Goal: Information Seeking & Learning: Learn about a topic

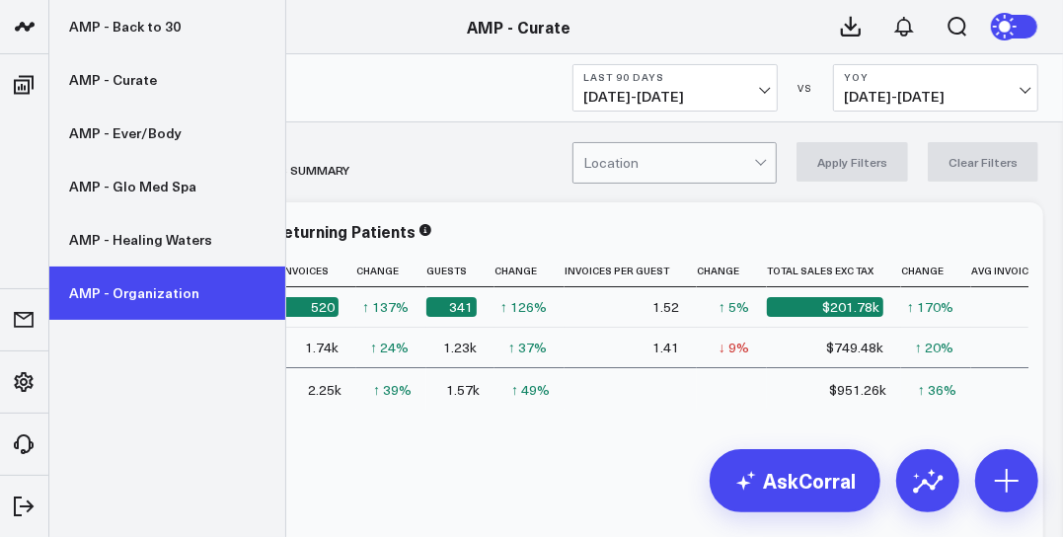
click at [156, 290] on link "AMP - Organization" at bounding box center [167, 292] width 236 height 53
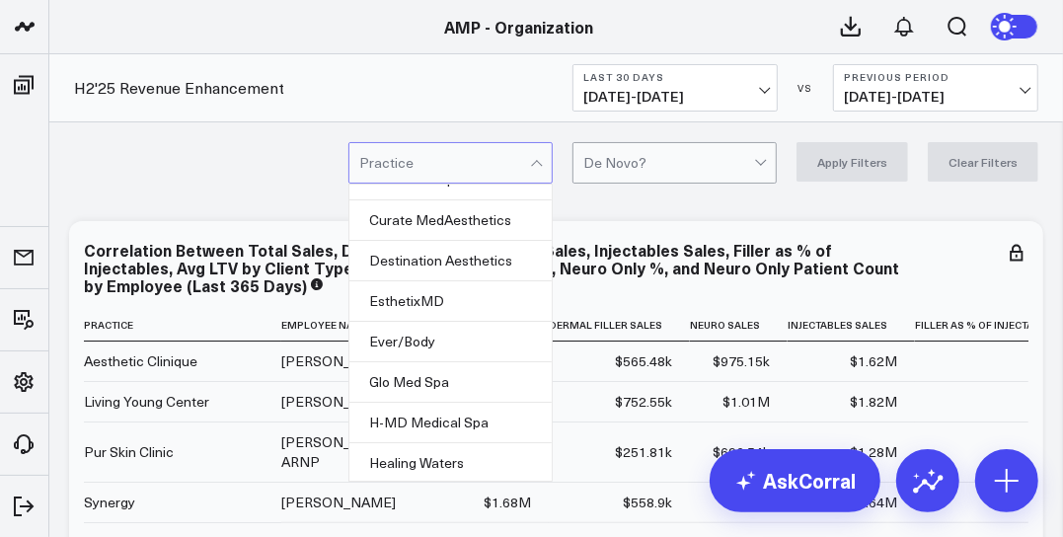
scroll to position [163, 0]
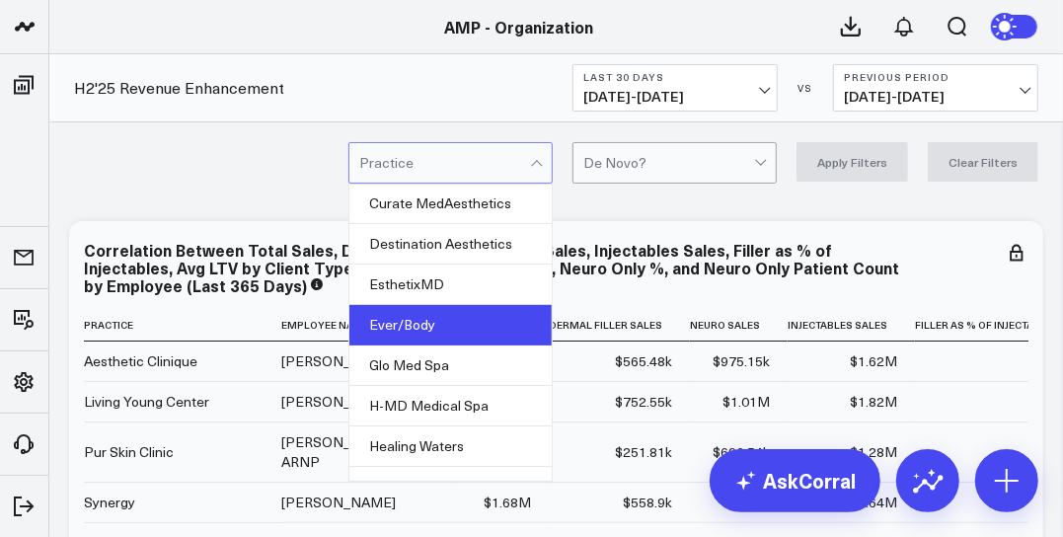
click at [453, 334] on div "Ever/Body" at bounding box center [450, 325] width 202 height 40
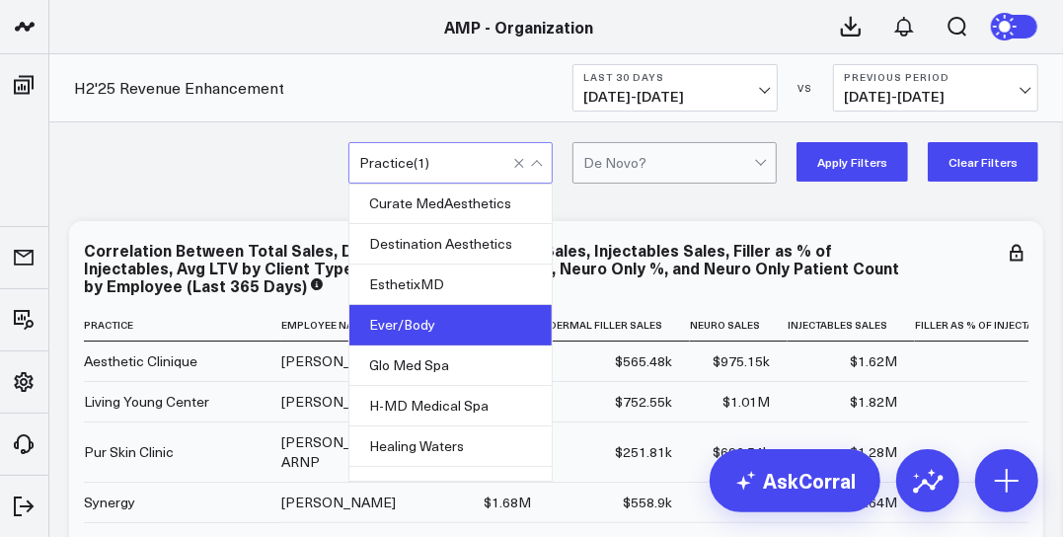
click at [711, 160] on div at bounding box center [668, 162] width 171 height 39
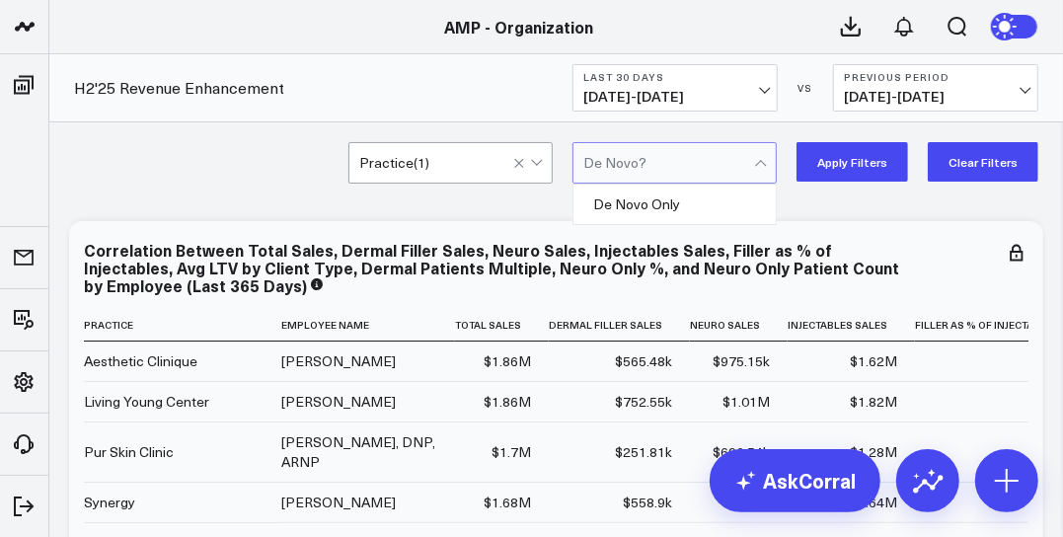
click at [797, 193] on div "option Ever/Body, selected. Practice ( 1 ) De Novo Only, 1 of 1. 1 result avail…" at bounding box center [555, 161] width 1013 height 79
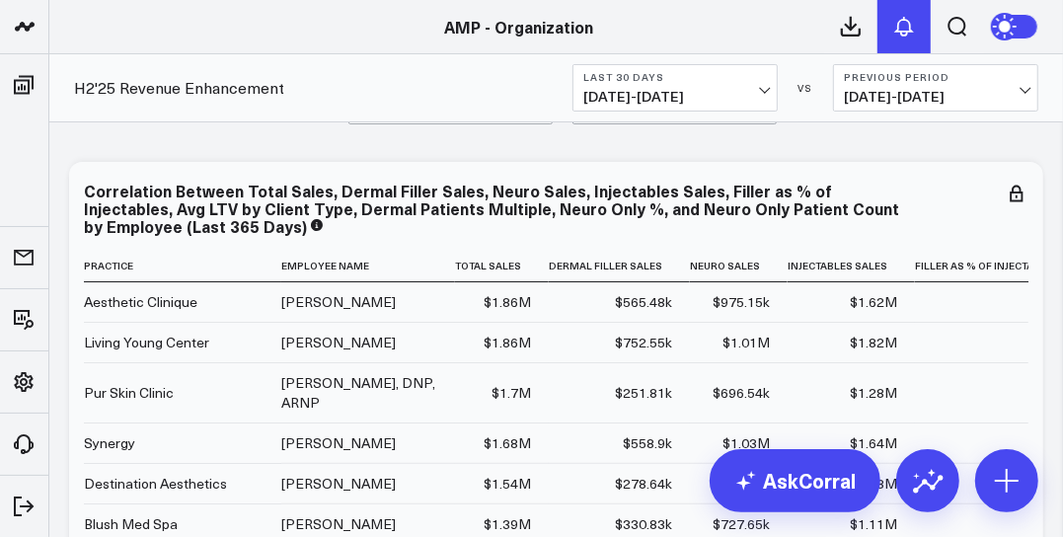
scroll to position [0, 0]
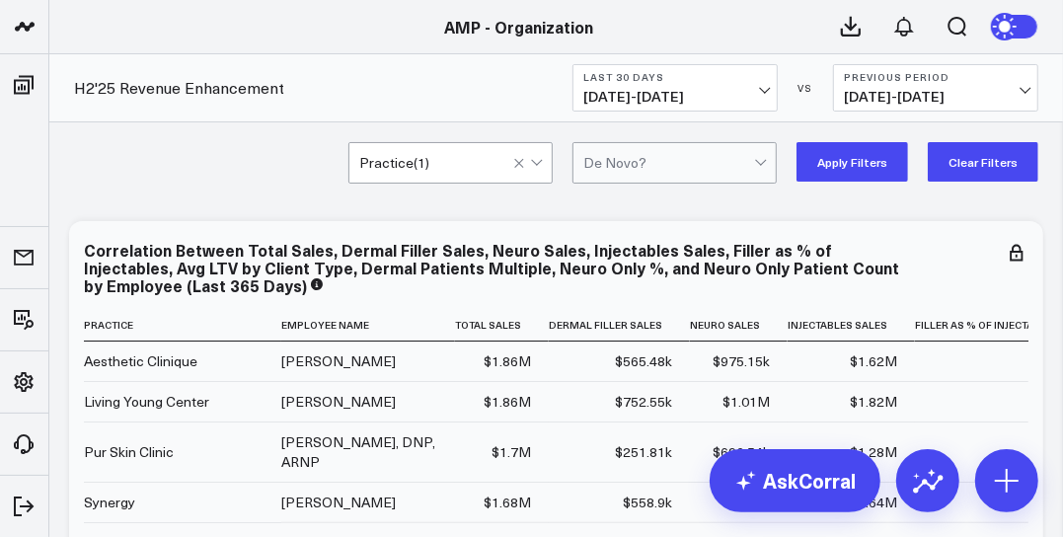
click at [860, 164] on button "Apply Filters" at bounding box center [852, 161] width 112 height 39
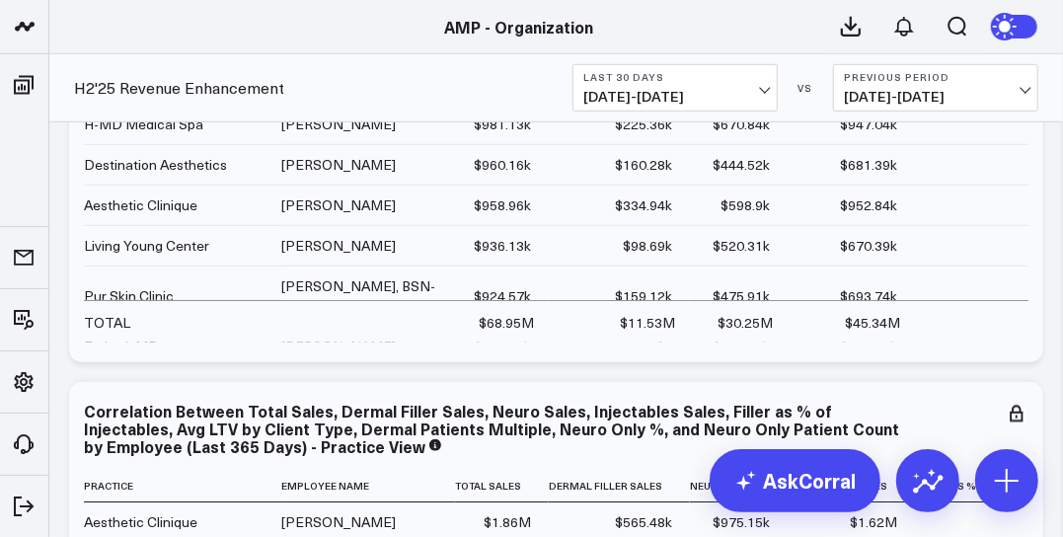
scroll to position [521, 0]
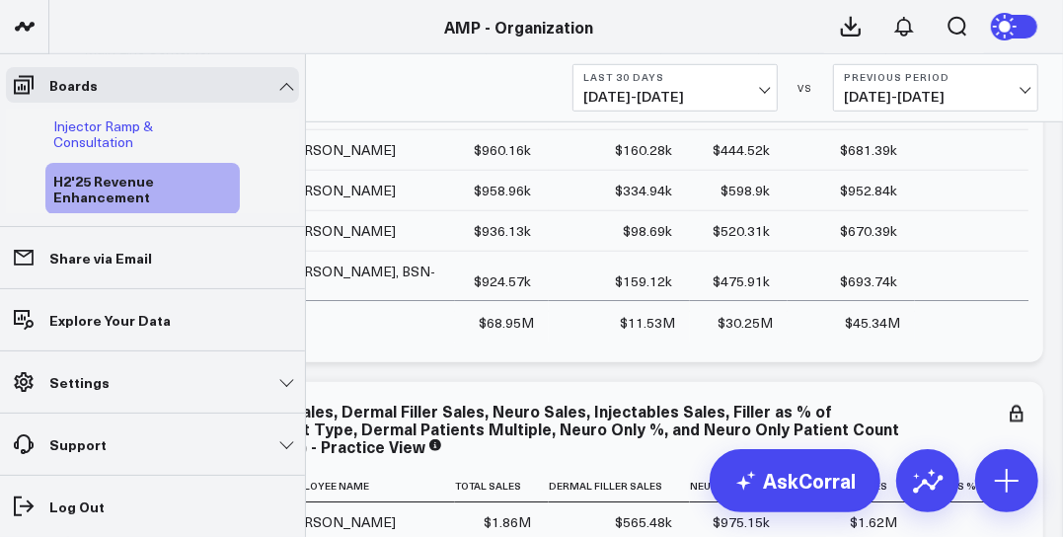
click at [97, 137] on span "Injector Ramp & Consultation" at bounding box center [103, 133] width 100 height 35
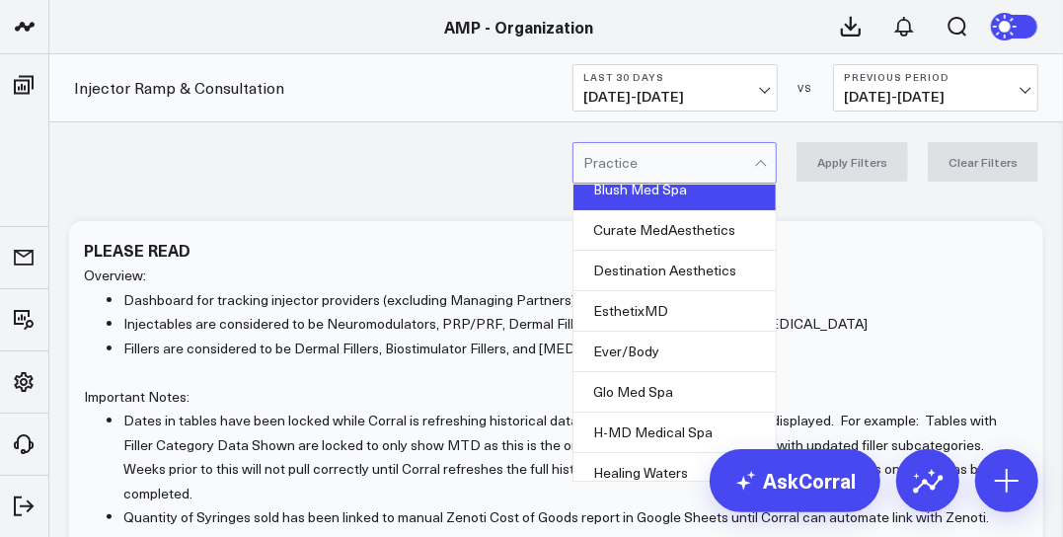
scroll to position [165, 0]
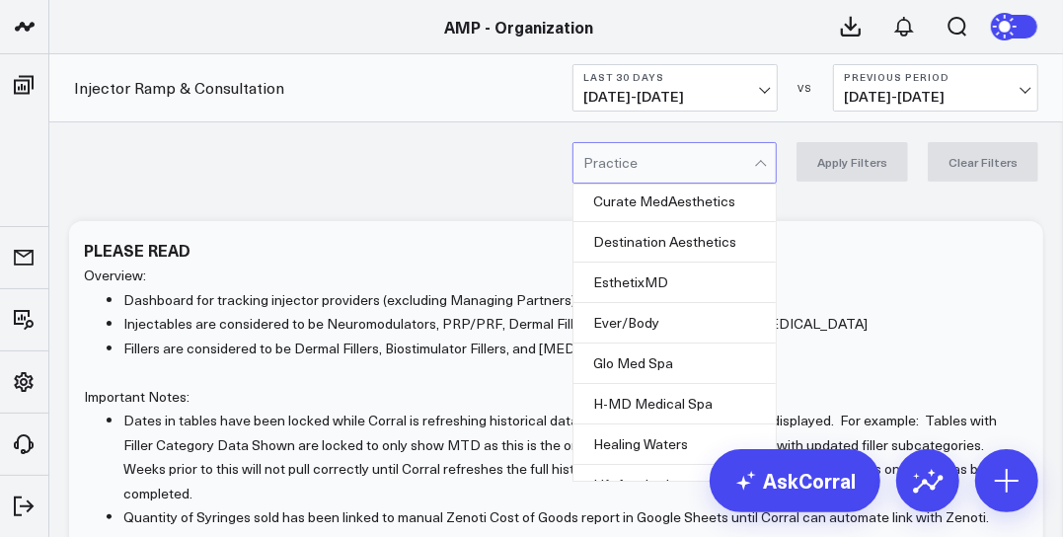
click at [636, 333] on div "Ever/Body" at bounding box center [674, 323] width 202 height 40
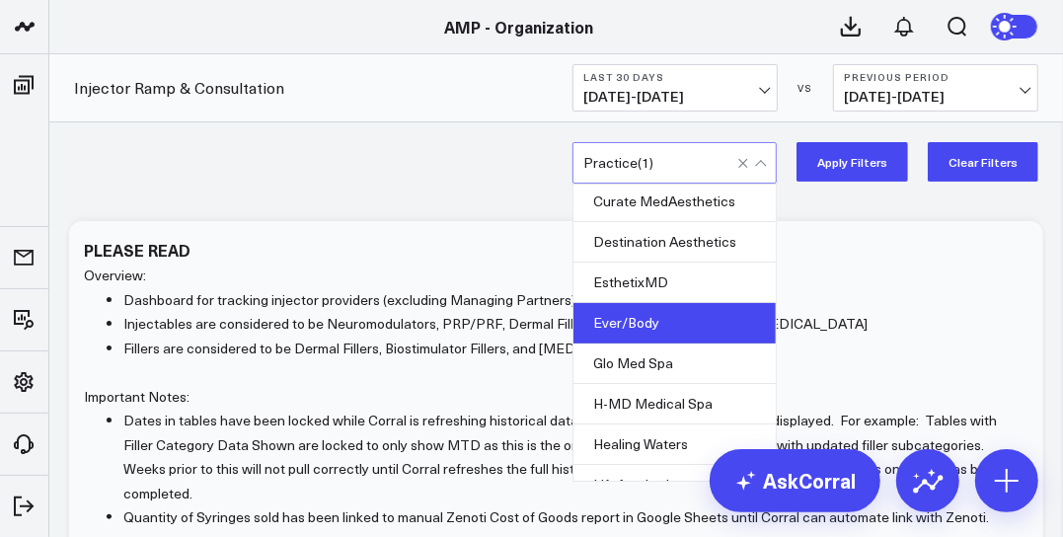
click at [855, 166] on button "Apply Filters" at bounding box center [852, 161] width 112 height 39
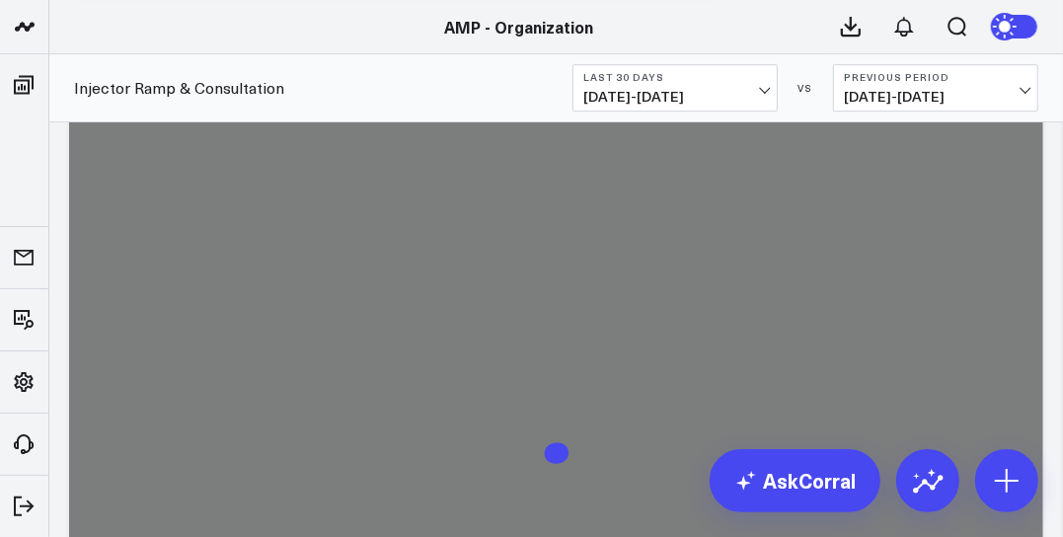
scroll to position [7114, 0]
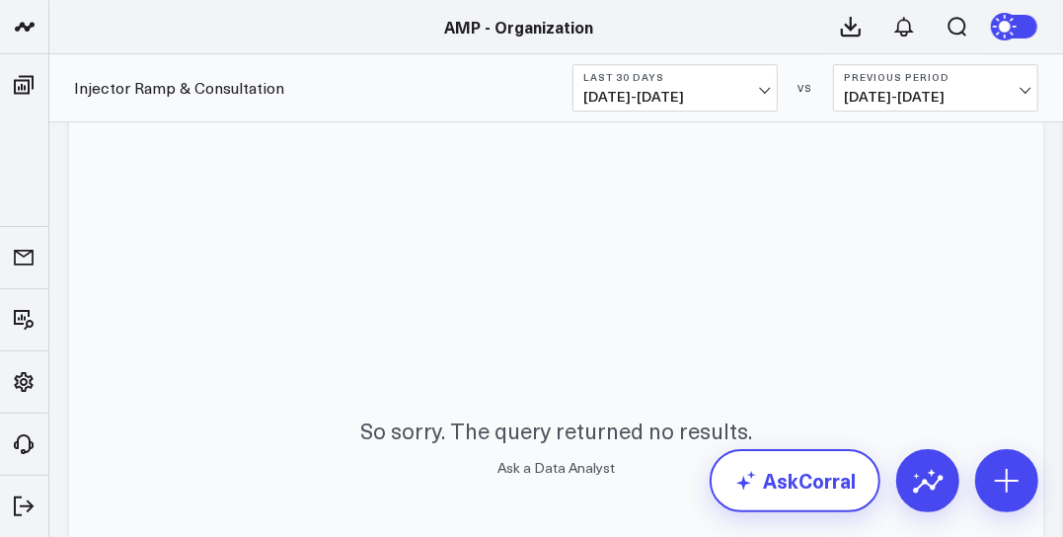
click at [787, 485] on link "AskCorral" at bounding box center [795, 480] width 171 height 63
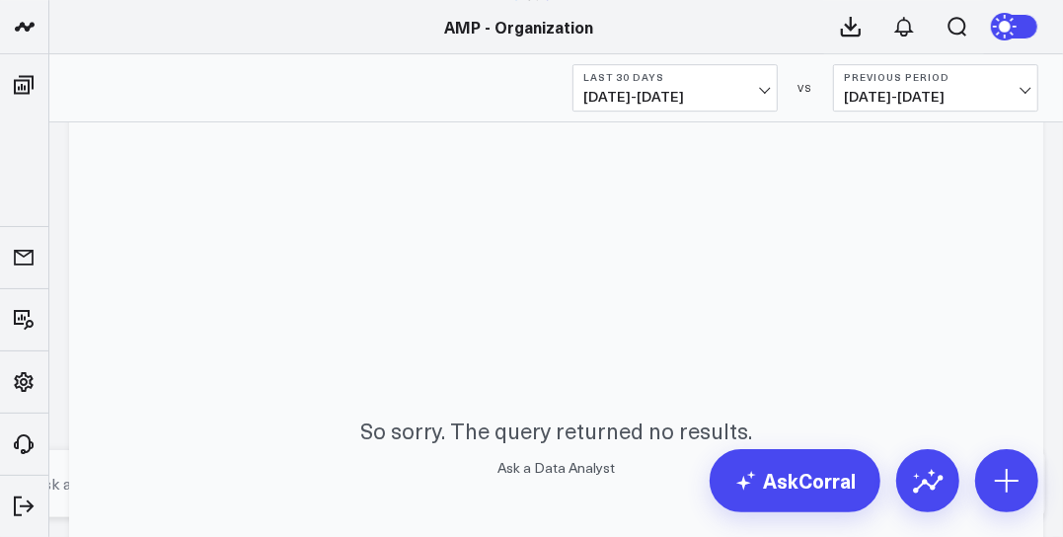
click at [632, 486] on textarea at bounding box center [515, 484] width 975 height 36
click at [539, 490] on form "dermal filler service sales" at bounding box center [532, 483] width 1026 height 67
click at [548, 490] on textarea "dermal filler service sales" at bounding box center [515, 484] width 975 height 36
type textarea "show me dermal filler service sales"
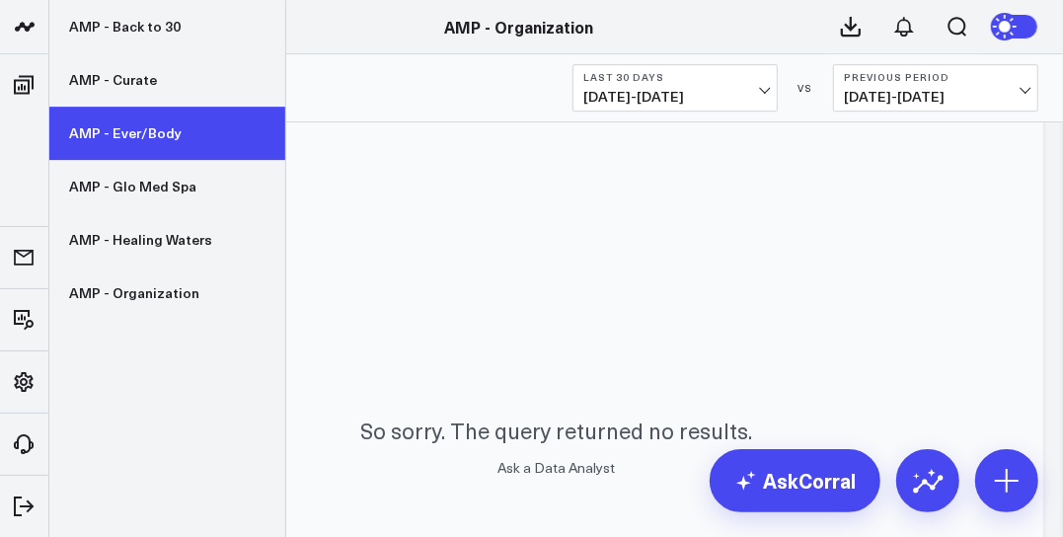
click at [126, 151] on link "AMP - Ever/Body" at bounding box center [167, 133] width 236 height 53
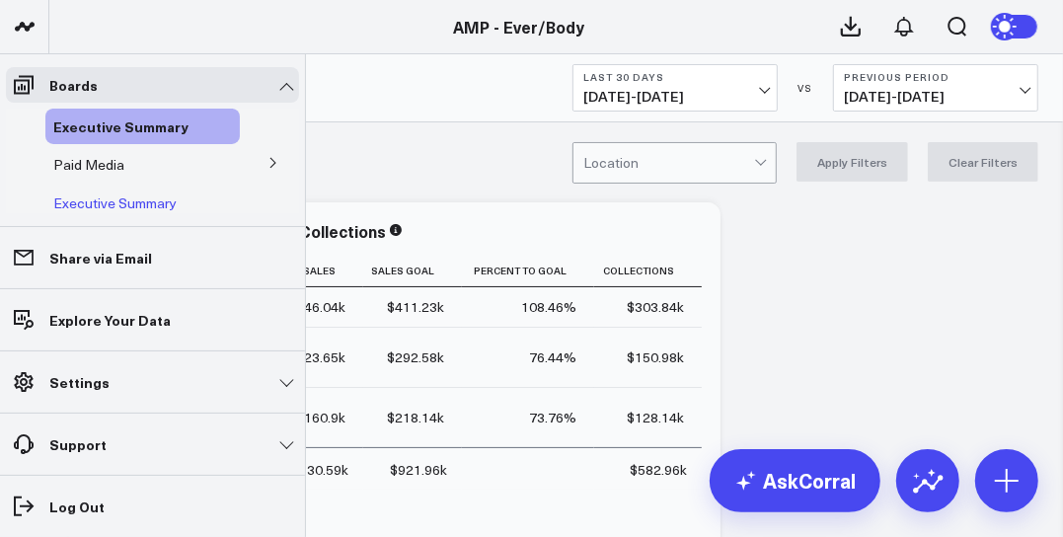
click at [219, 203] on icon at bounding box center [228, 211] width 24 height 24
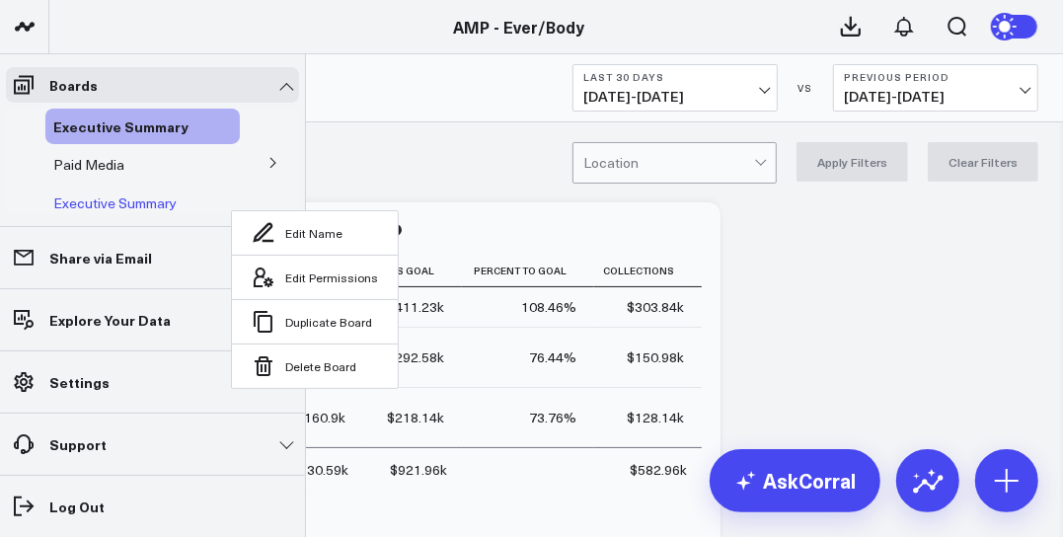
click at [137, 198] on span "Executive Summary Managers" at bounding box center [114, 210] width 123 height 35
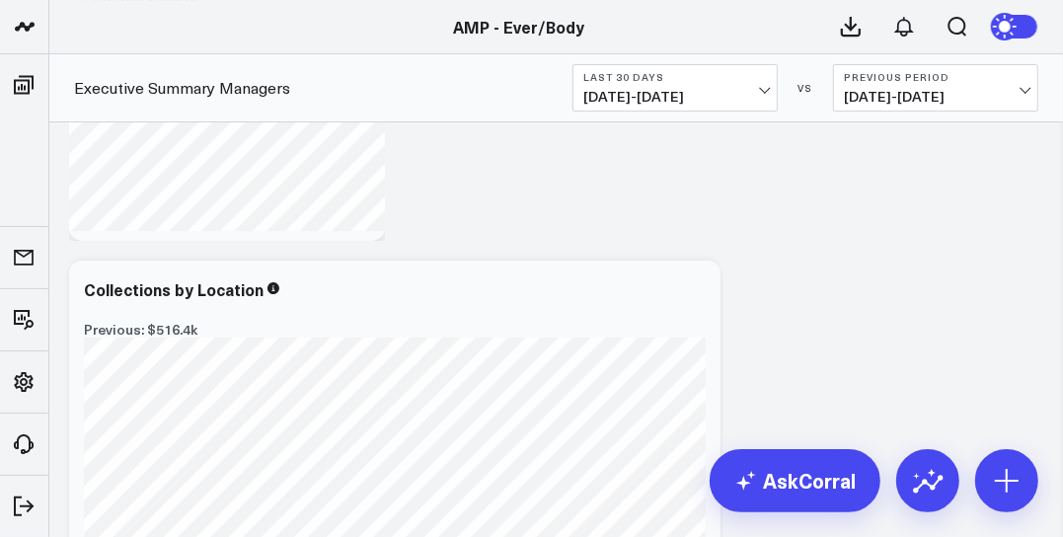
scroll to position [15606, 0]
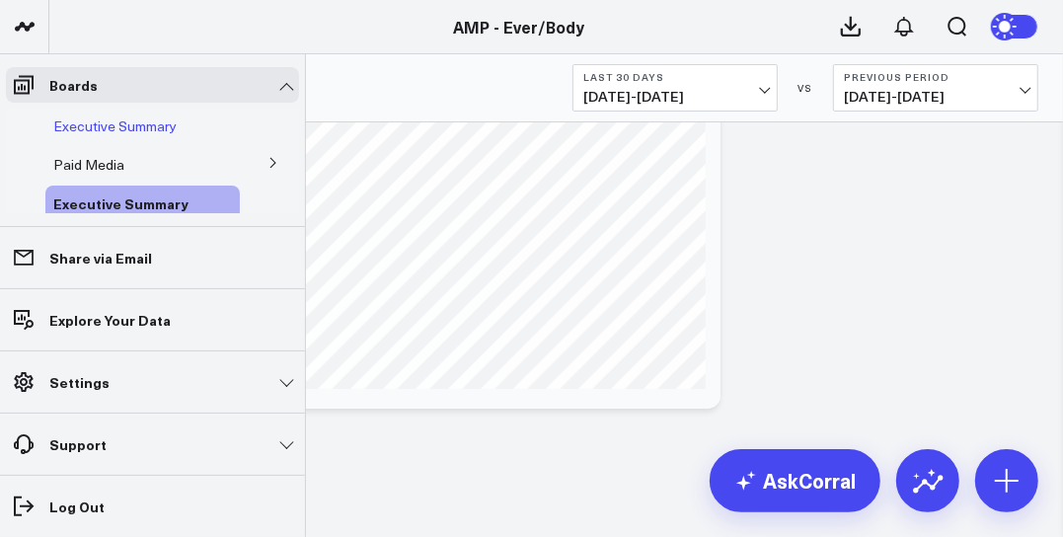
click at [78, 123] on span "Executive Summary" at bounding box center [114, 125] width 123 height 19
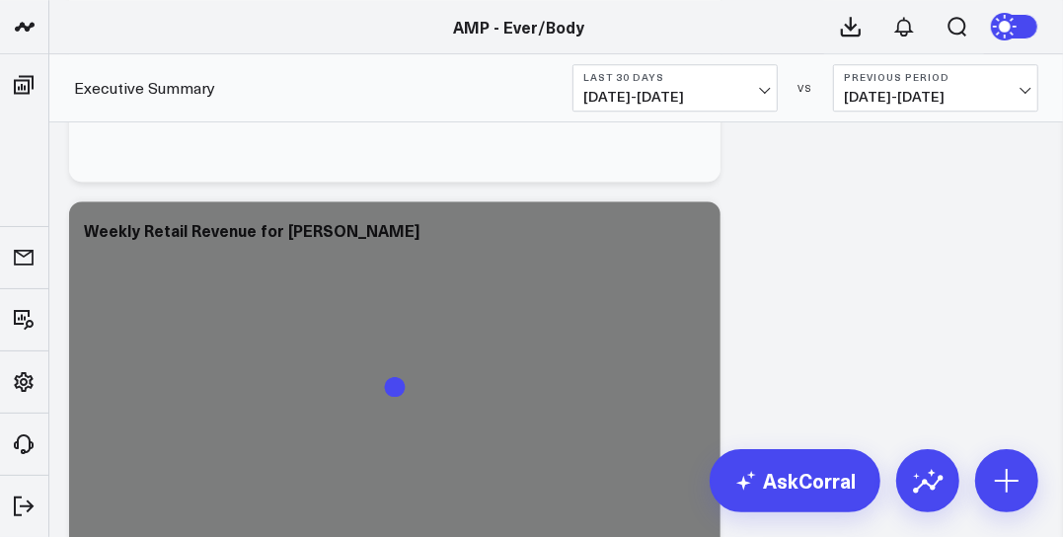
scroll to position [6955, 0]
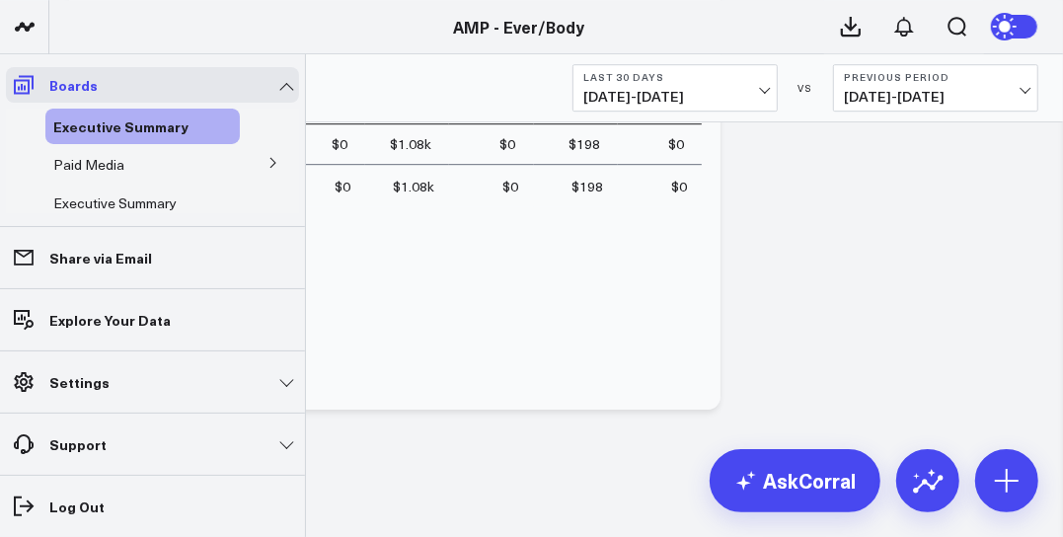
click at [25, 82] on icon at bounding box center [24, 85] width 24 height 24
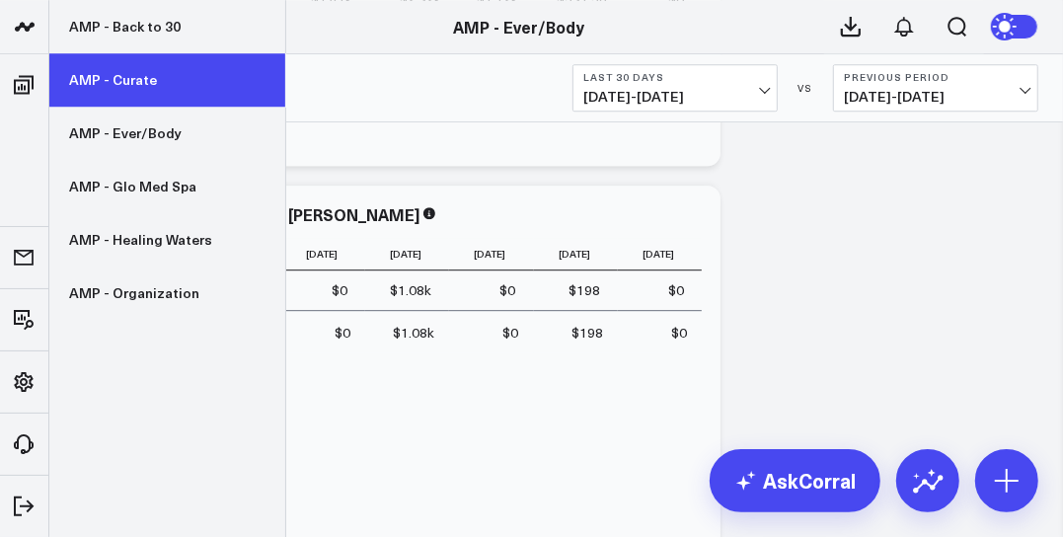
scroll to position [6812, 0]
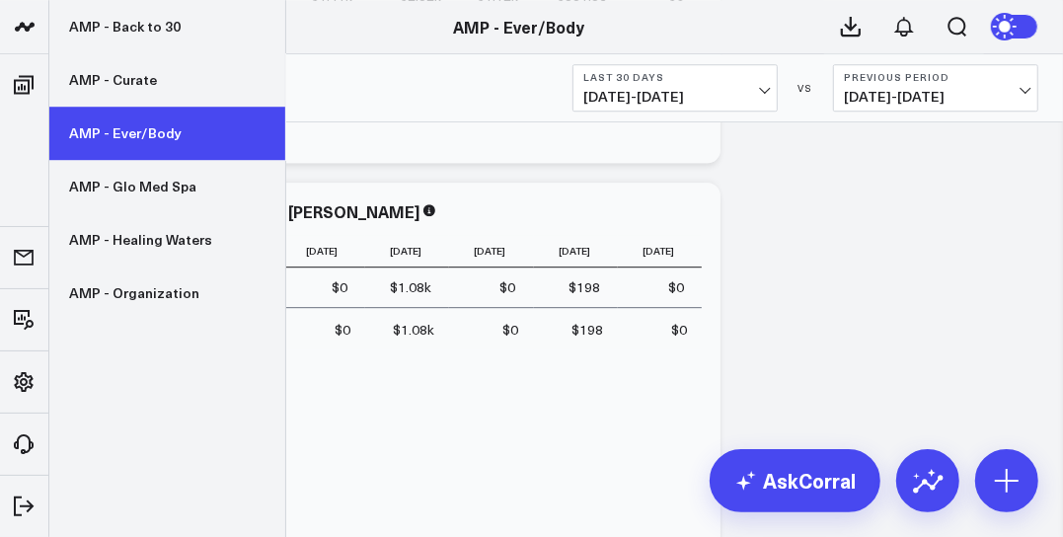
click at [134, 138] on link "AMP - Ever/Body" at bounding box center [167, 133] width 236 height 53
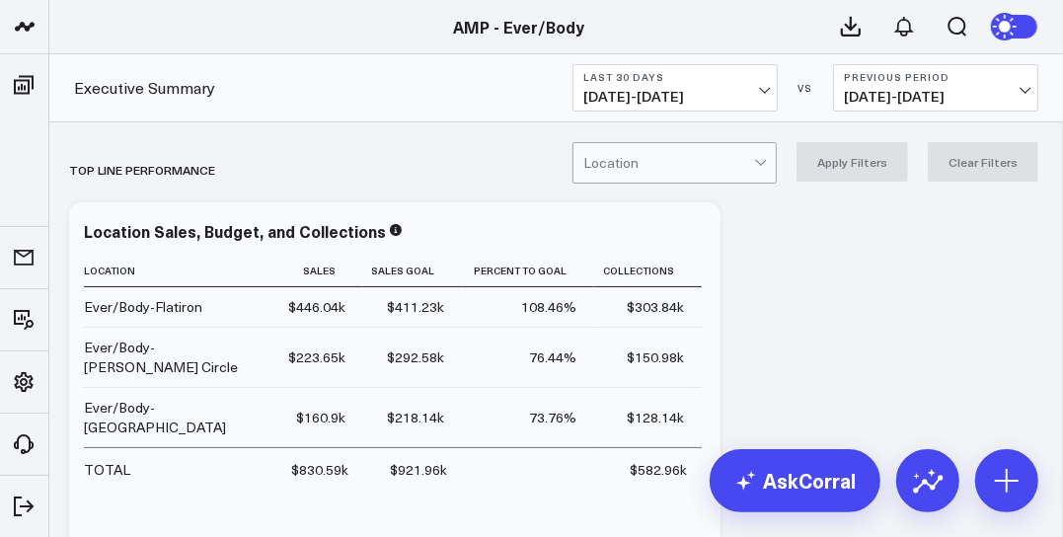
click at [519, 29] on link "AMP - Ever/Body" at bounding box center [519, 27] width 131 height 22
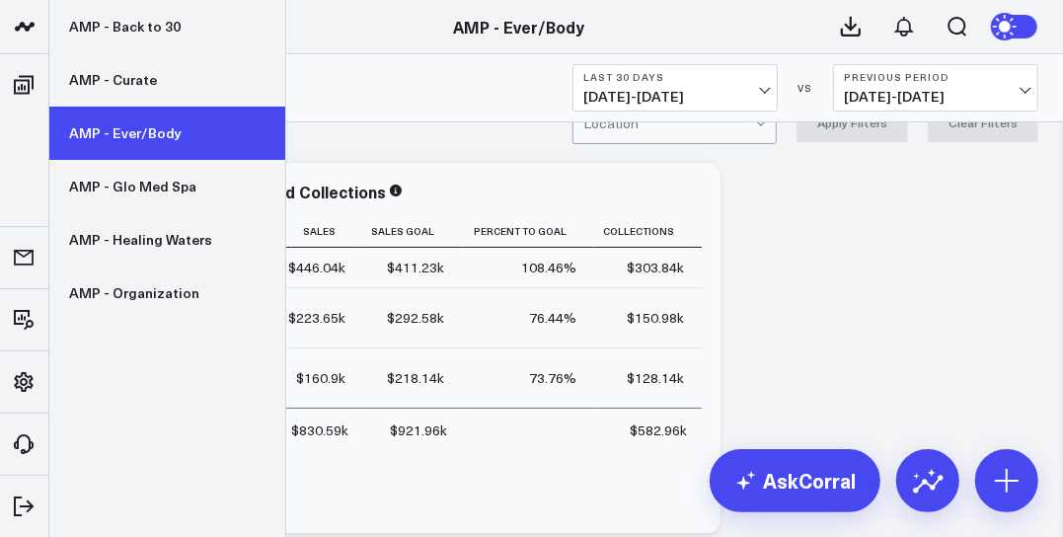
scroll to position [44, 0]
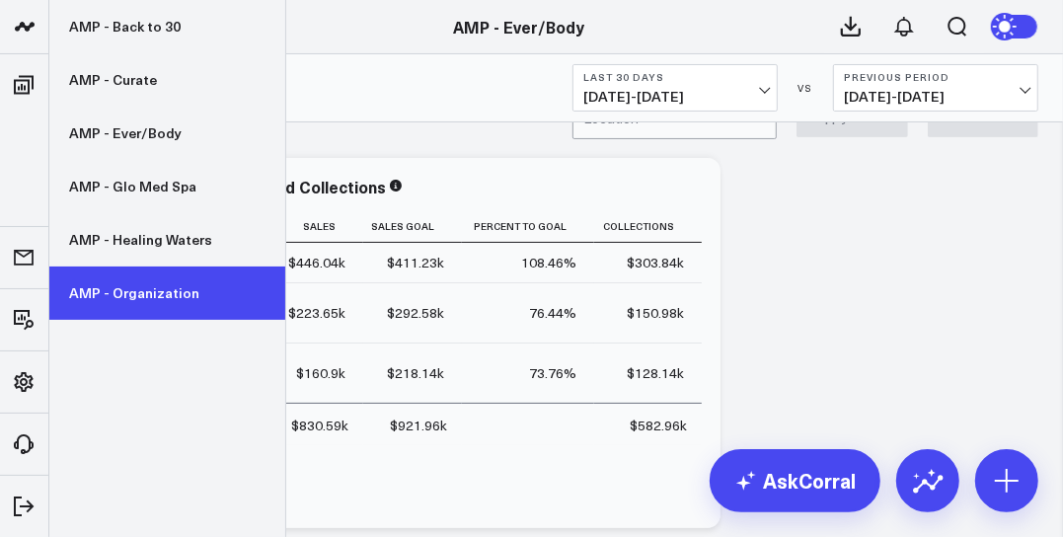
click at [143, 284] on link "AMP - Organization" at bounding box center [167, 292] width 236 height 53
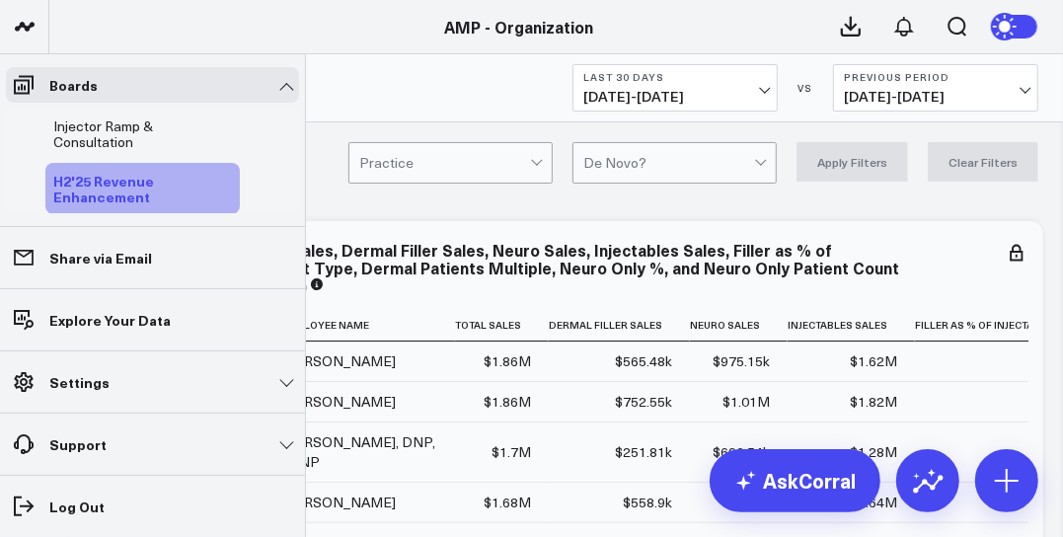
click at [104, 185] on span "H2'25 Revenue Enhancement" at bounding box center [103, 189] width 101 height 36
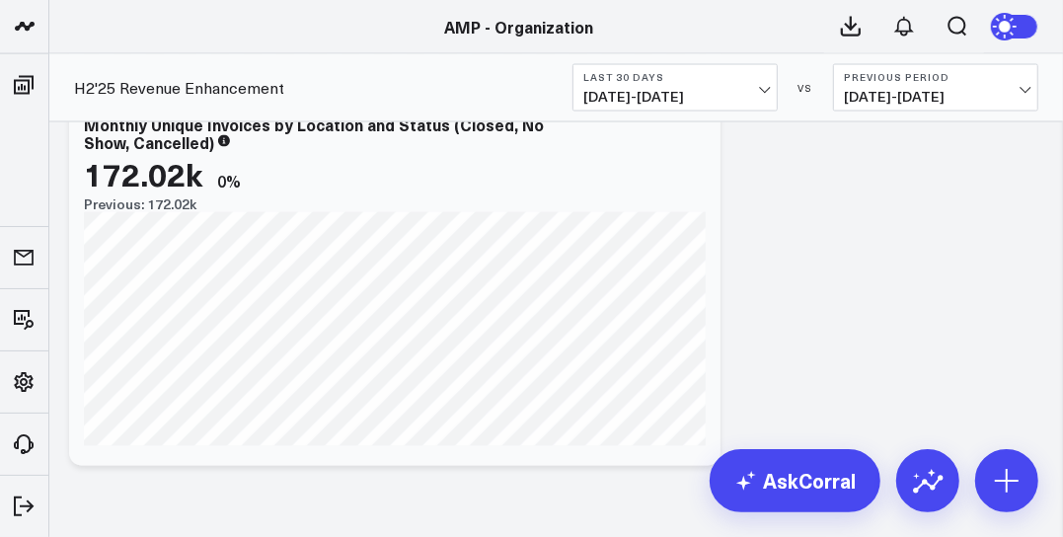
scroll to position [21287, 0]
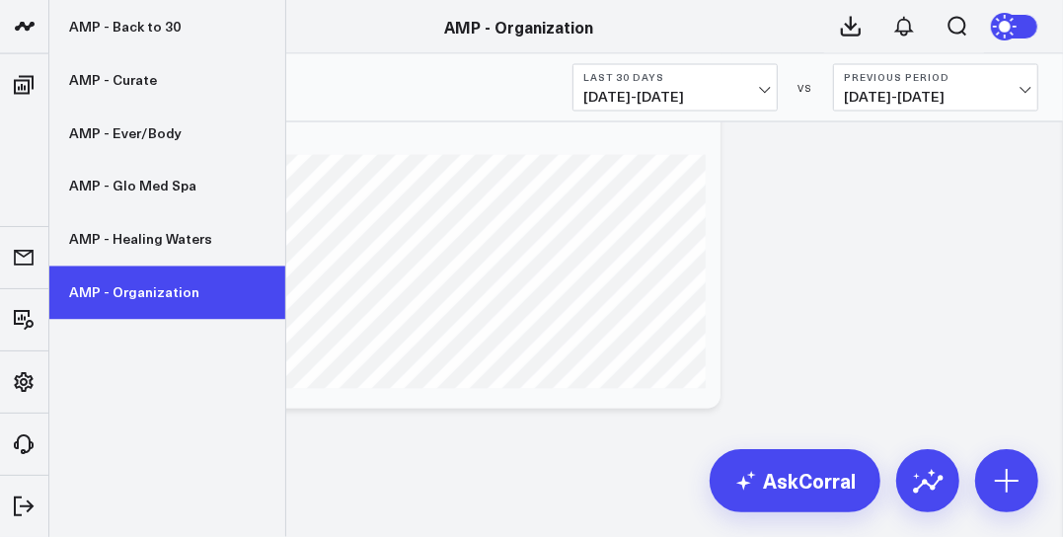
click at [135, 305] on link "AMP - Organization" at bounding box center [167, 292] width 236 height 53
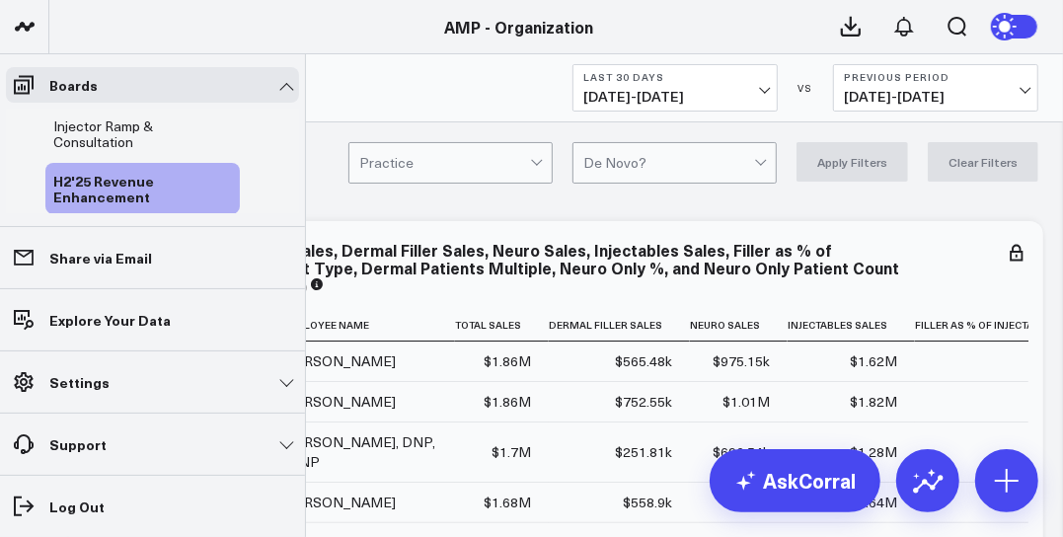
scroll to position [1, 0]
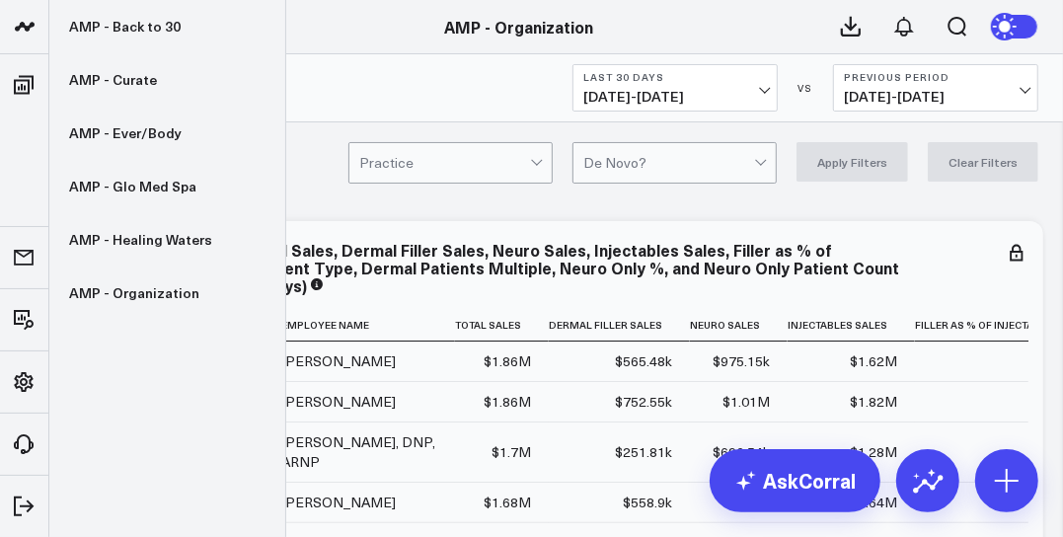
click at [32, 23] on icon at bounding box center [29, 26] width 10 height 9
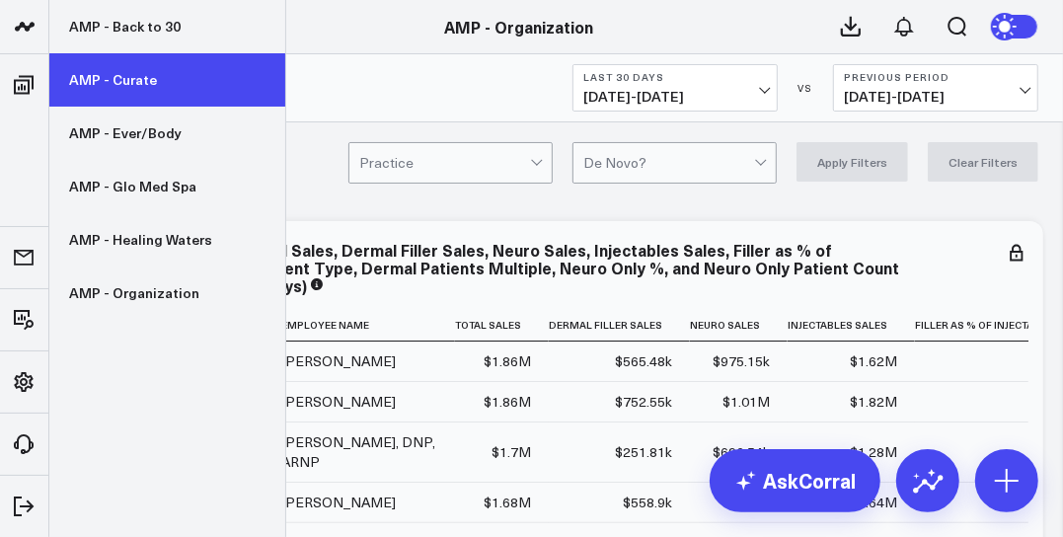
click at [79, 77] on link "AMP - Curate" at bounding box center [167, 79] width 236 height 53
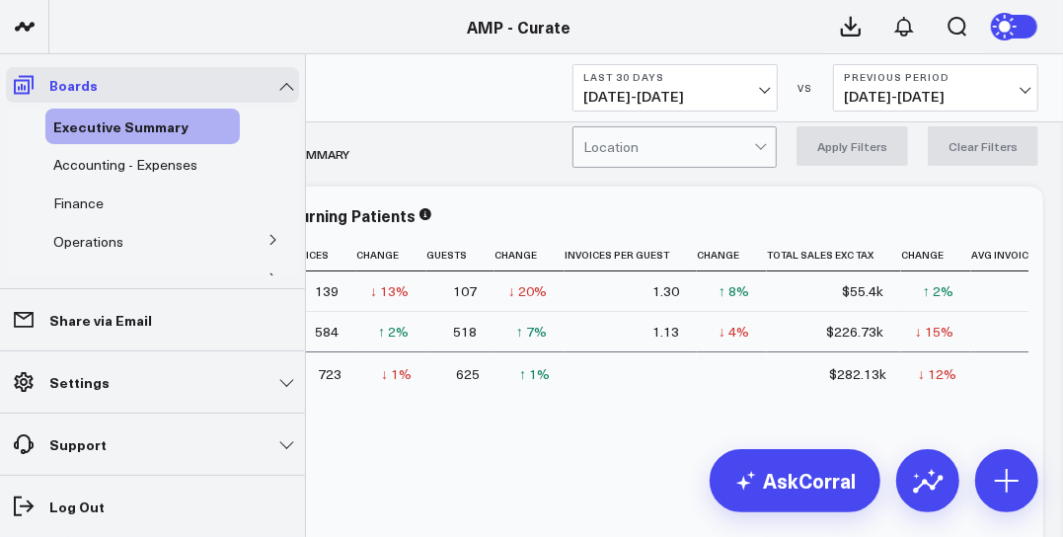
scroll to position [19, 0]
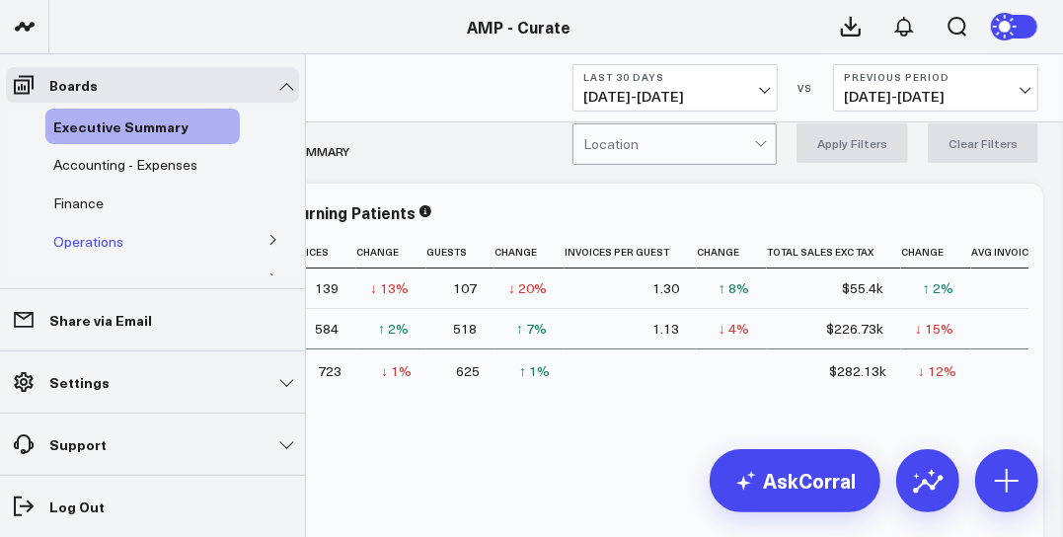
click at [64, 236] on span "Operations" at bounding box center [88, 241] width 70 height 19
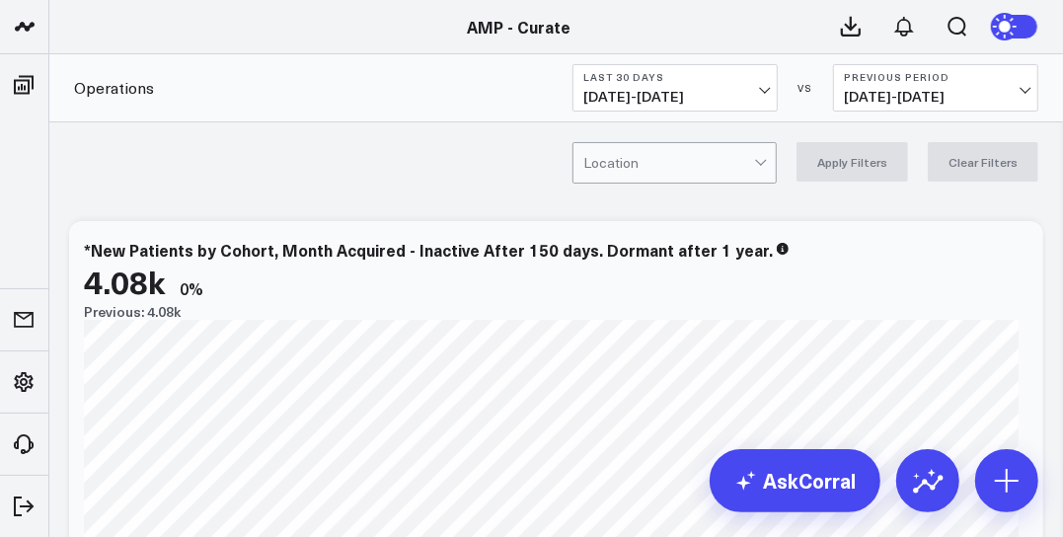
click at [508, 22] on link "AMP - Curate" at bounding box center [520, 27] width 104 height 22
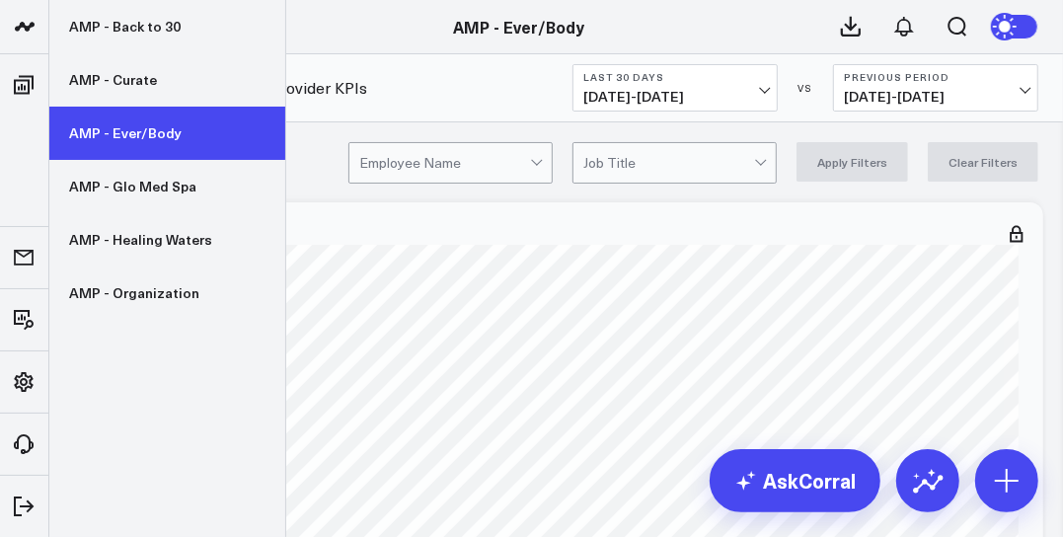
click at [96, 131] on link "AMP - Ever/Body" at bounding box center [167, 133] width 236 height 53
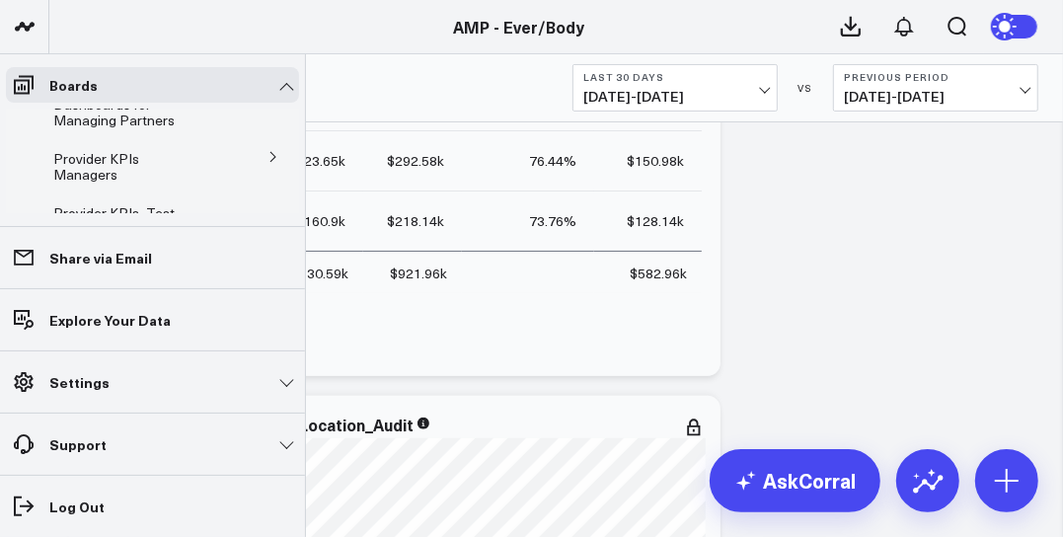
scroll to position [322, 0]
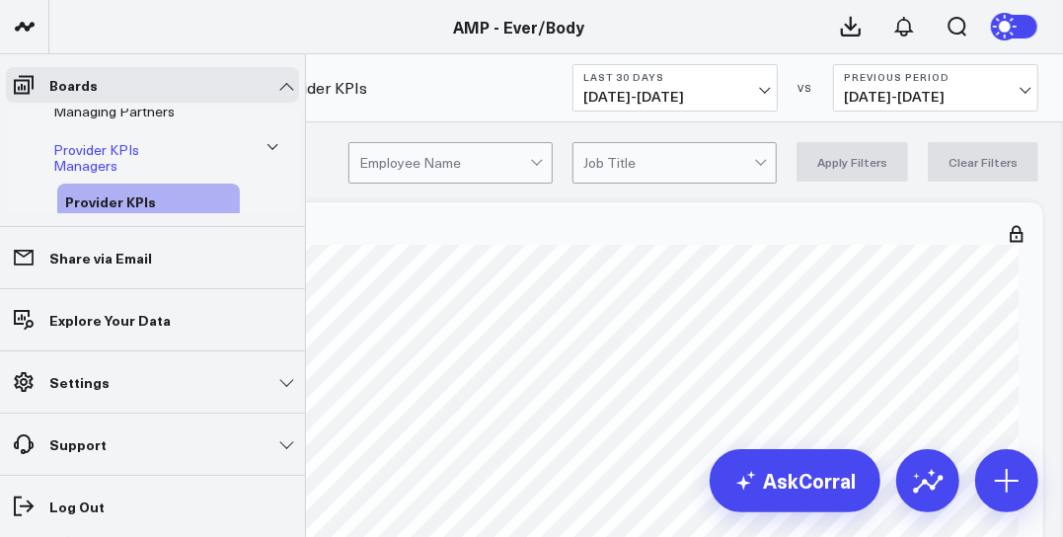
scroll to position [333, 0]
click at [96, 139] on span "Provider KPIs Managers" at bounding box center [96, 156] width 86 height 35
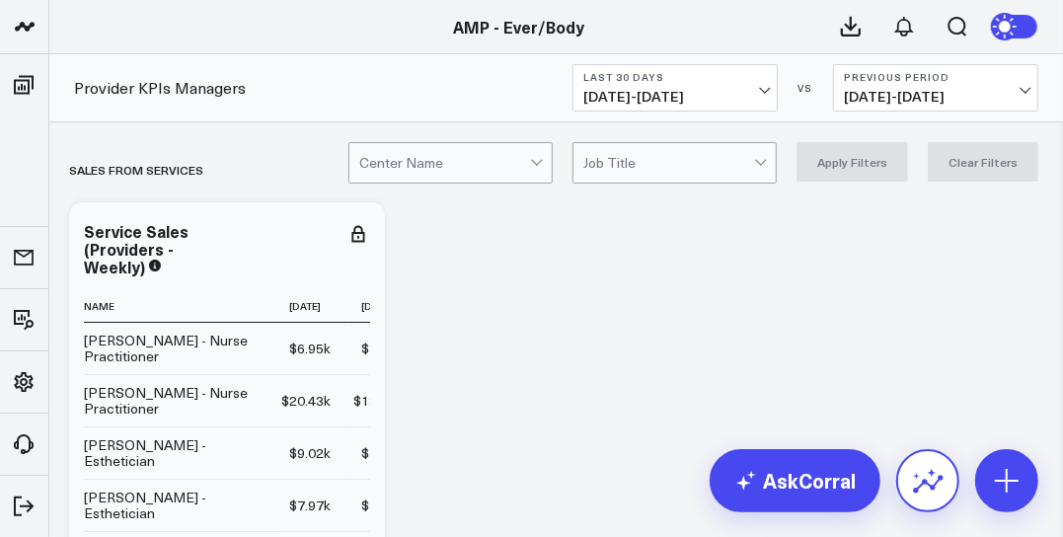
click at [939, 474] on icon at bounding box center [928, 481] width 32 height 32
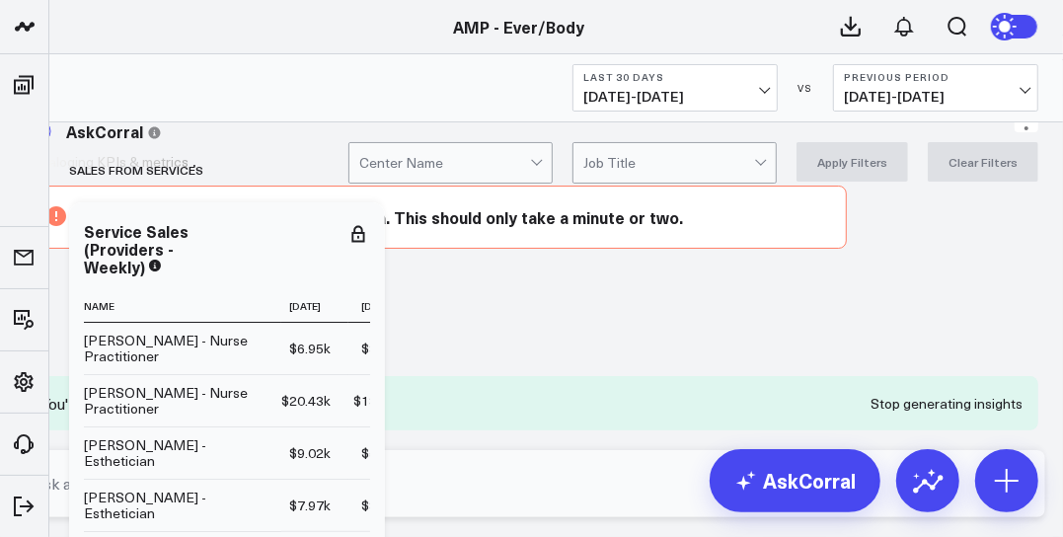
click at [1039, 59] on icon at bounding box center [1051, 48] width 24 height 24
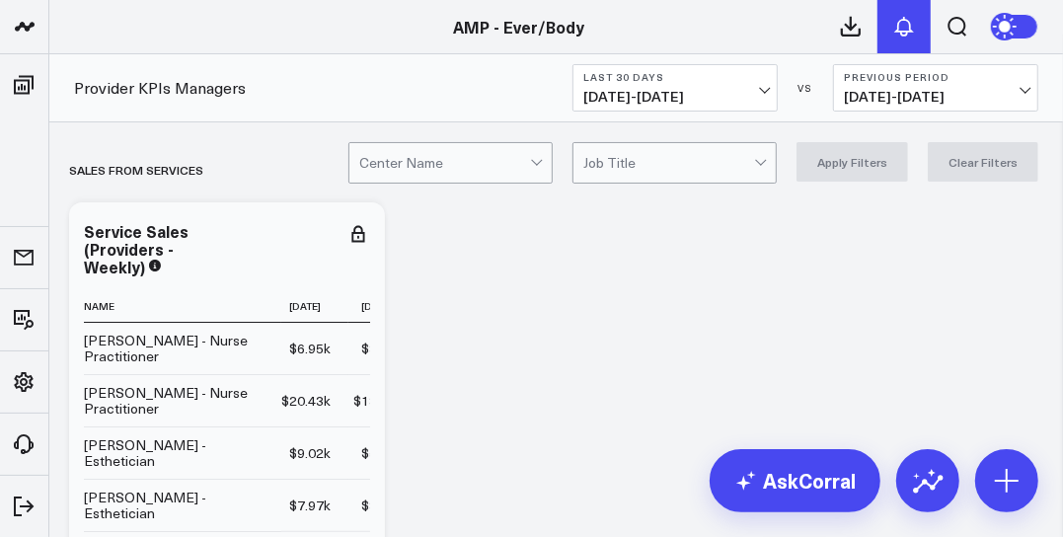
click at [893, 23] on icon at bounding box center [904, 27] width 24 height 24
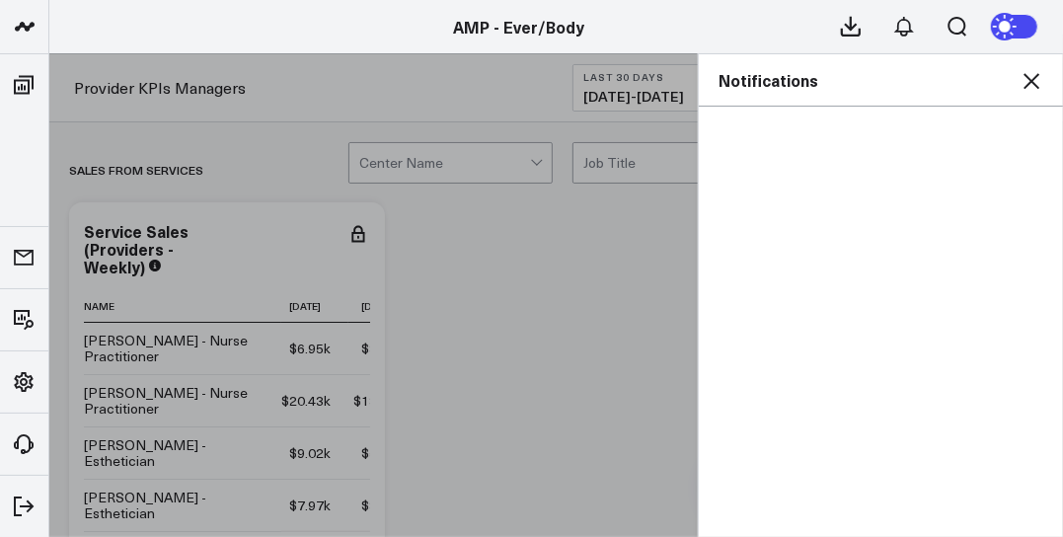
click at [1033, 79] on icon at bounding box center [1031, 81] width 16 height 16
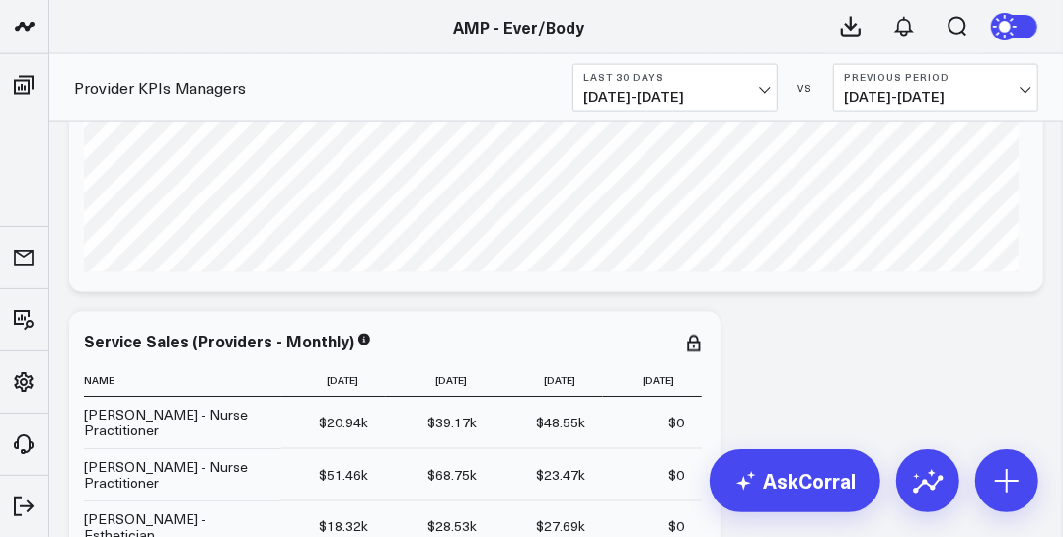
scroll to position [2589, 0]
